Goal: Navigation & Orientation: Find specific page/section

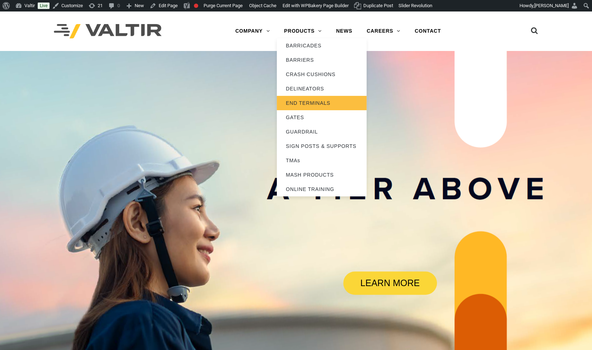
click at [309, 99] on link "END TERMINALS" at bounding box center [322, 103] width 90 height 14
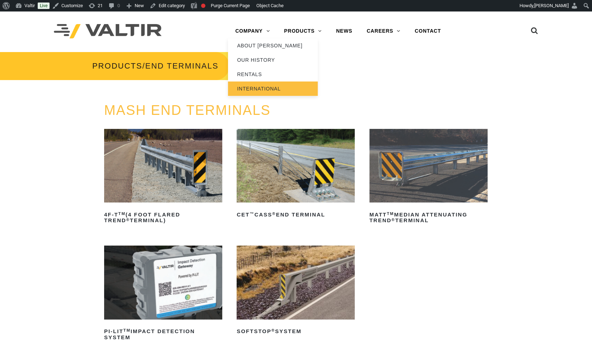
click at [265, 88] on link "INTERNATIONAL" at bounding box center [273, 89] width 90 height 14
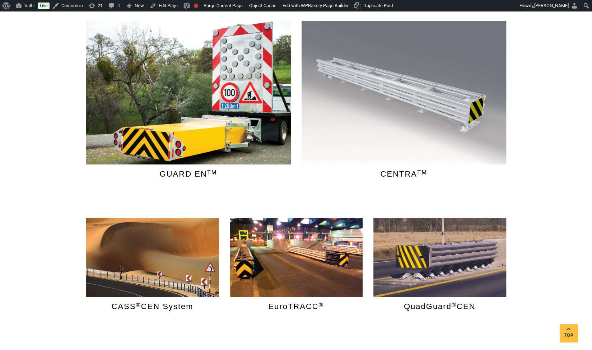
scroll to position [156, 0]
